Goal: Transaction & Acquisition: Purchase product/service

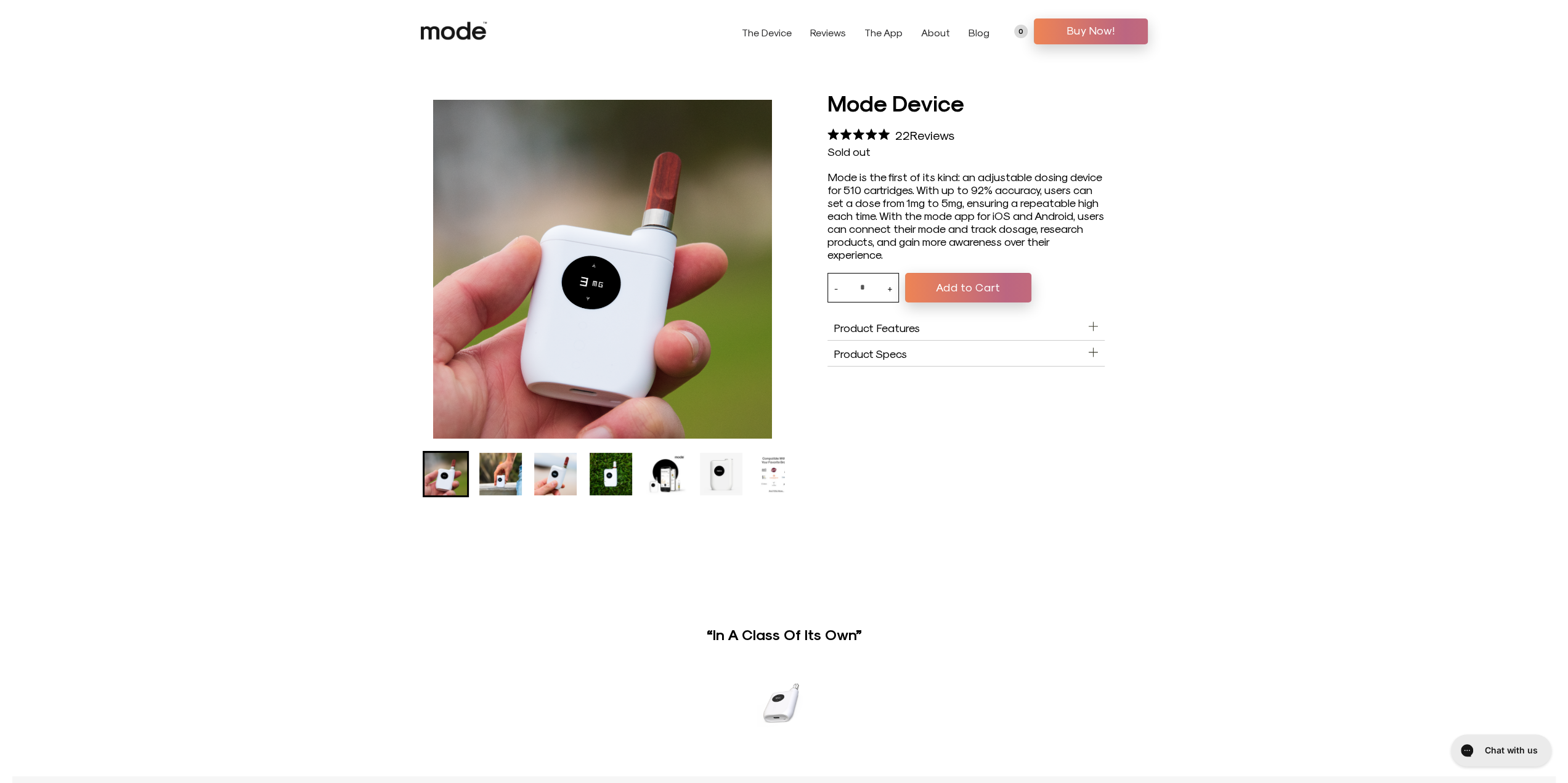
click at [769, 466] on img "Go to slide 7" at bounding box center [776, 474] width 43 height 43
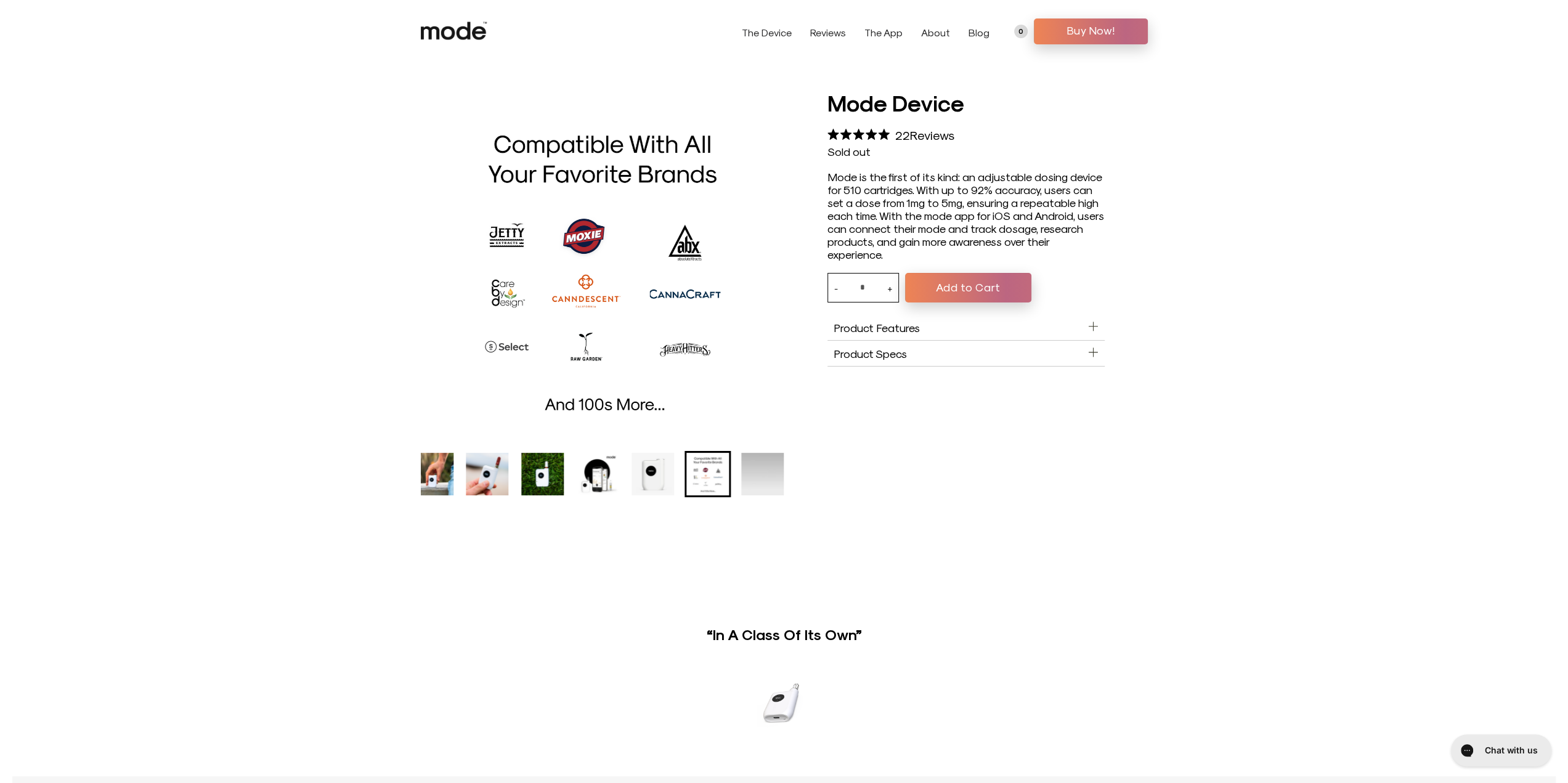
click at [627, 470] on ul "Mode Device product thumbnail" at bounding box center [534, 474] width 363 height 46
click at [605, 474] on img "Go to slide 5" at bounding box center [597, 474] width 43 height 43
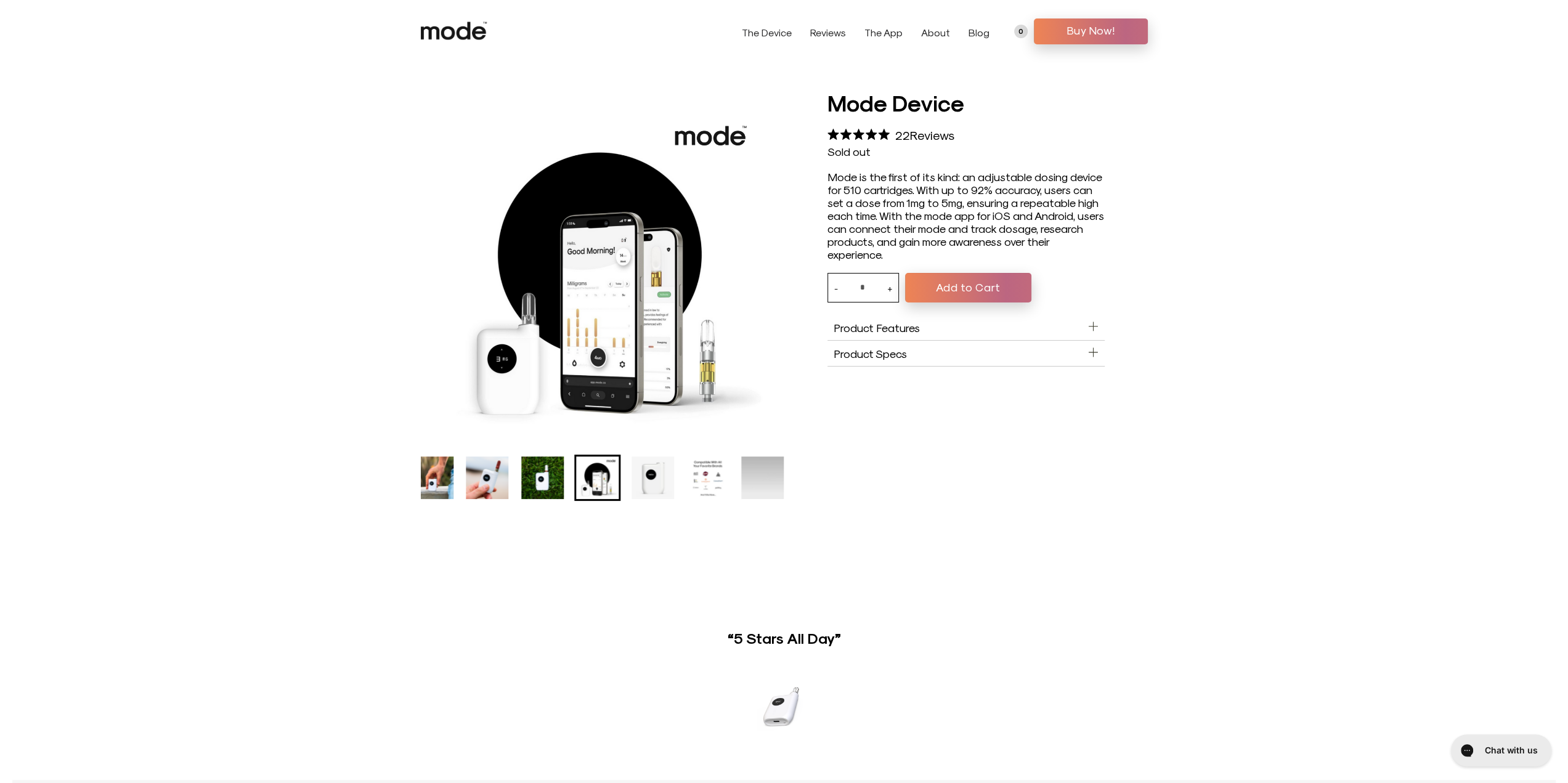
click at [919, 360] on aside "Product Specs" at bounding box center [966, 354] width 277 height 26
click at [950, 327] on aside "Product Features" at bounding box center [966, 328] width 277 height 26
